Goal: Find specific page/section: Find specific page/section

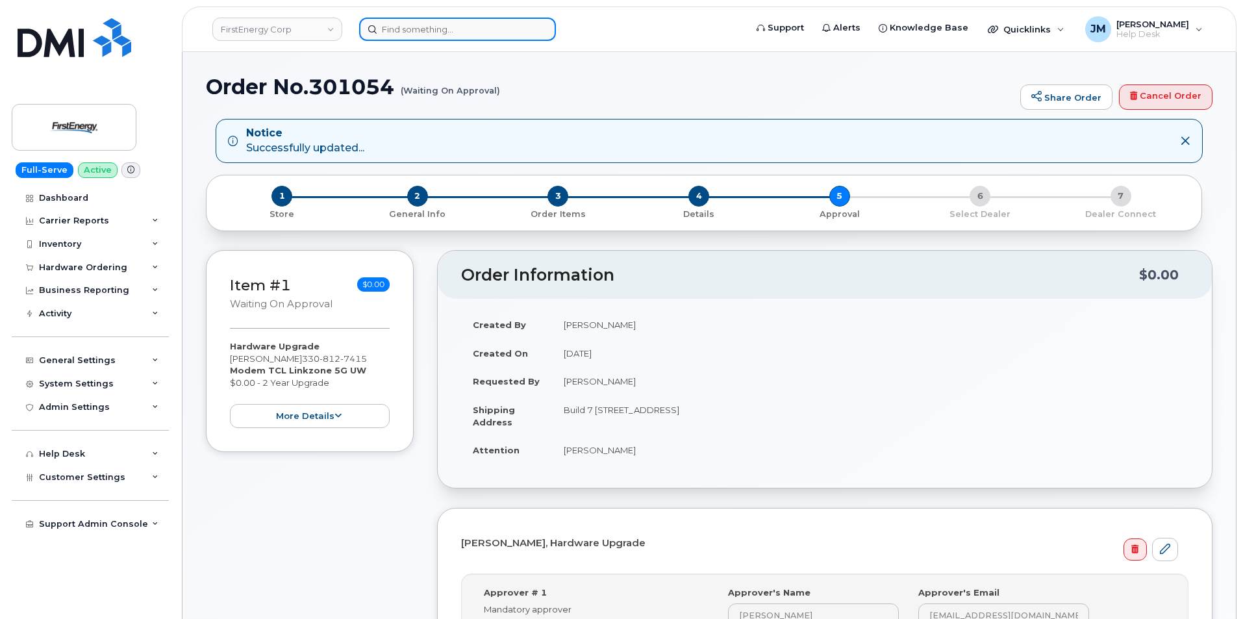
click at [434, 31] on input at bounding box center [457, 29] width 197 height 23
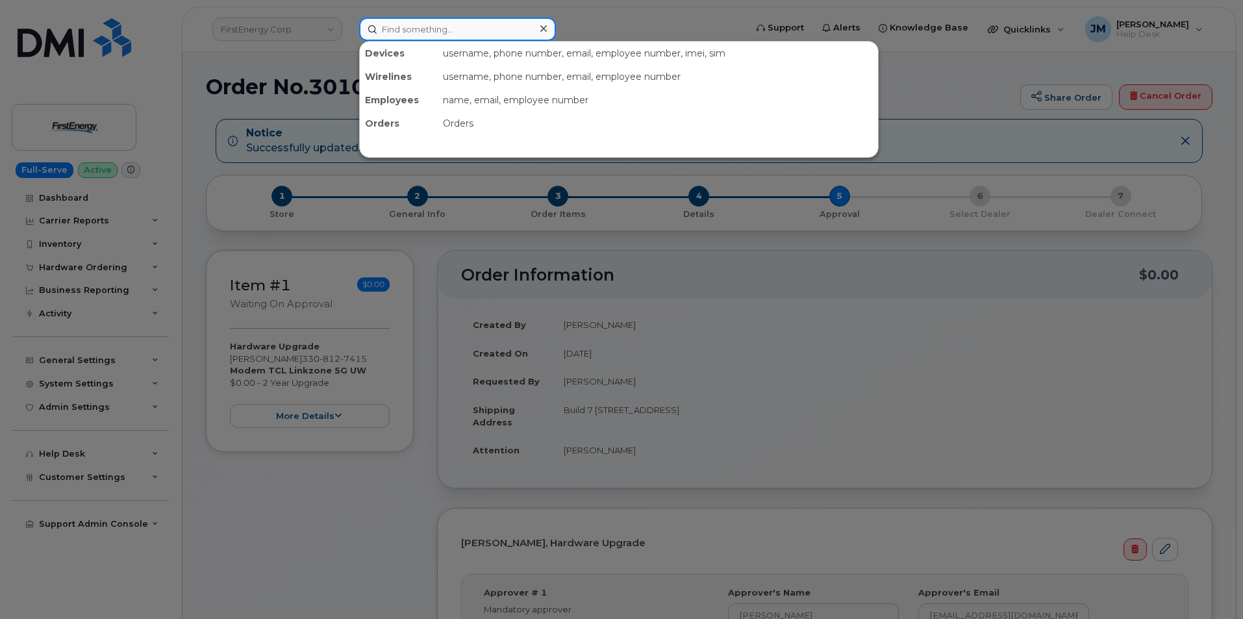
paste input "2404610750"
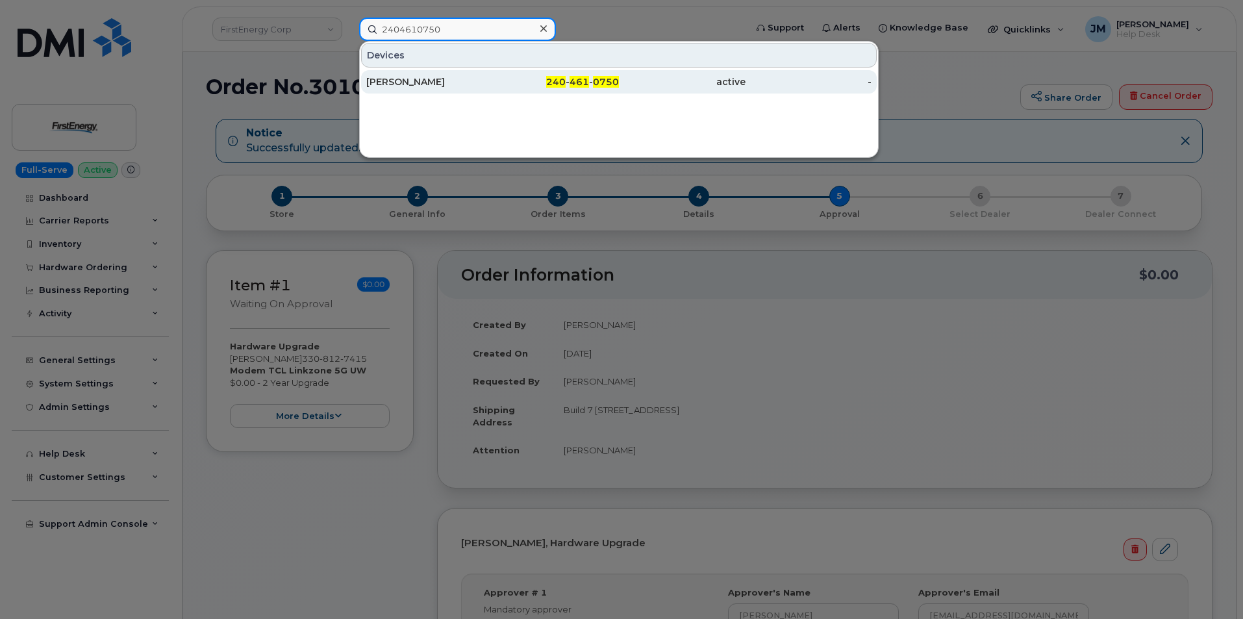
type input "2404610750"
click at [398, 84] on div "[PERSON_NAME]" at bounding box center [429, 81] width 127 height 13
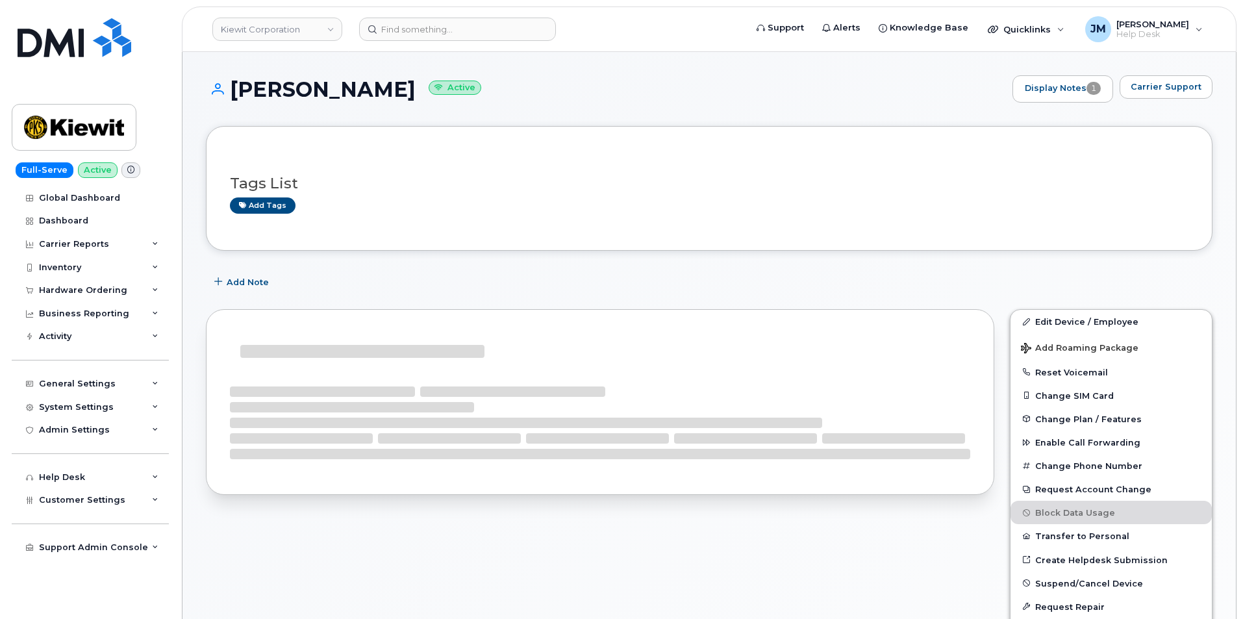
drag, startPoint x: 447, startPoint y: 87, endPoint x: 237, endPoint y: 85, distance: 209.7
click at [237, 85] on h1 "BOB TWORKOWSKI Active" at bounding box center [606, 89] width 800 height 23
copy h1 "[PERSON_NAME]"
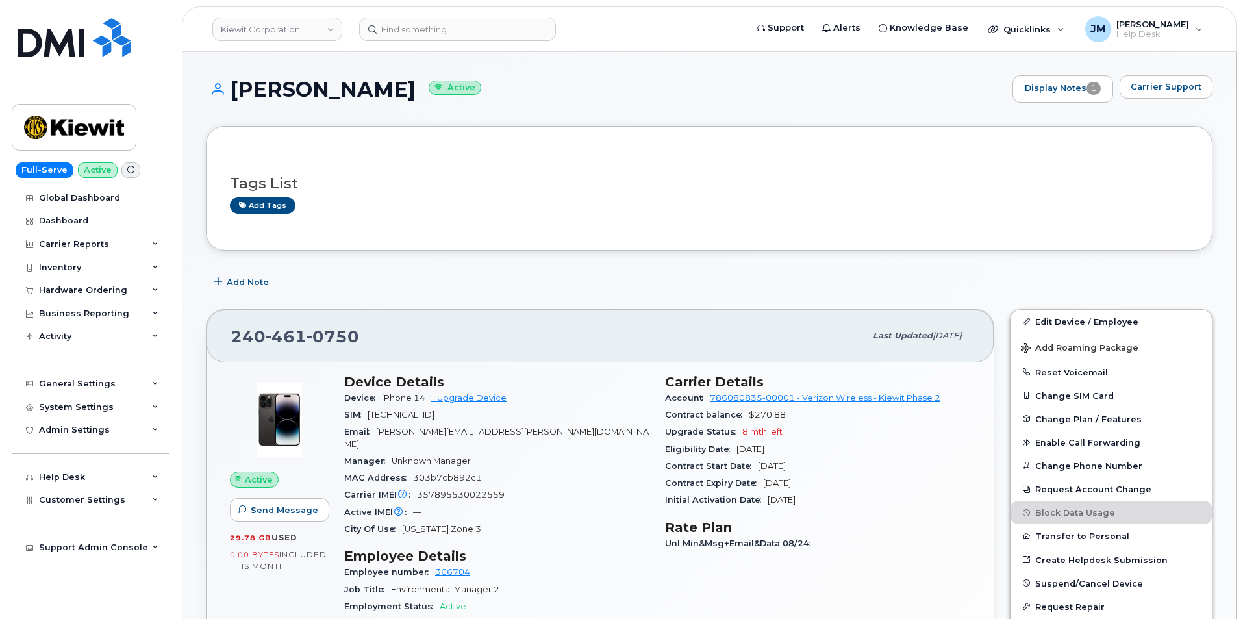
copy h1 "[PERSON_NAME]"
